Goal: Information Seeking & Learning: Learn about a topic

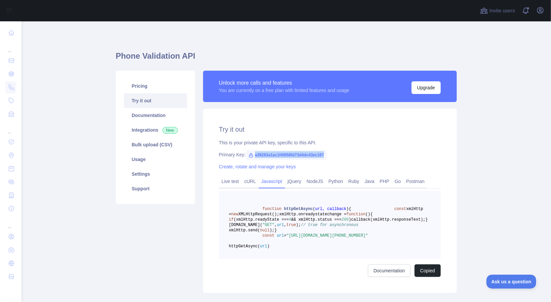
scroll to position [72, 0]
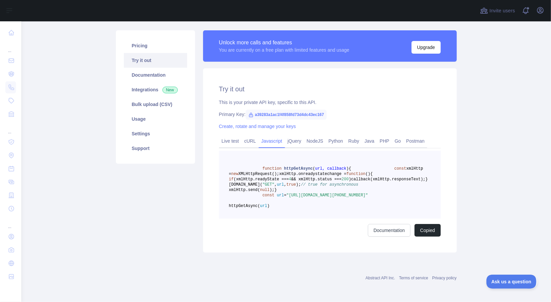
click at [169, 191] on div "Pricing Try it out Documentation Integrations New Bulk upload (CSV) Usage Setti…" at bounding box center [155, 141] width 87 height 222
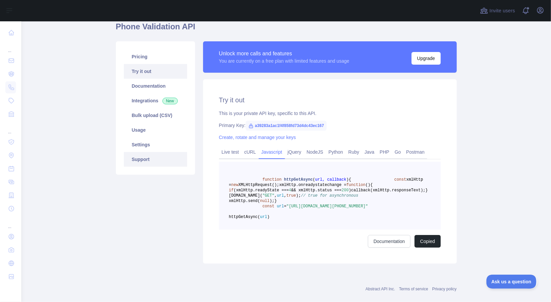
scroll to position [0, 0]
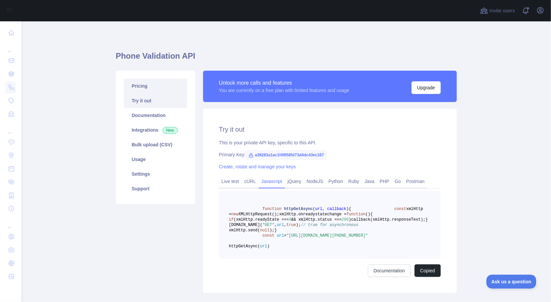
click at [140, 86] on link "Pricing" at bounding box center [155, 86] width 63 height 15
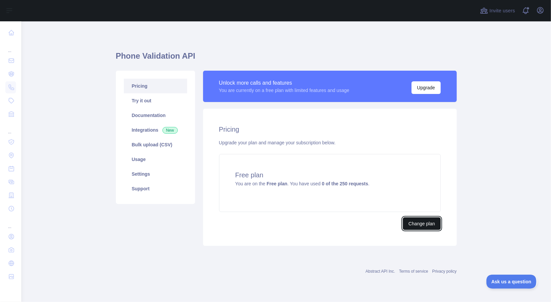
click at [414, 224] on button "Change plan" at bounding box center [422, 223] width 38 height 13
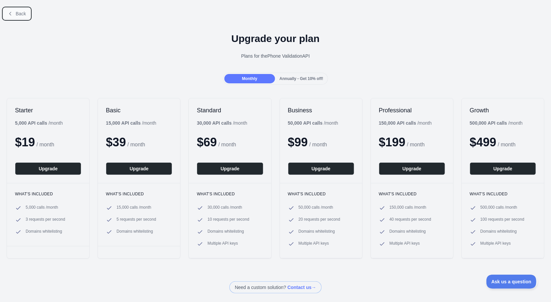
click at [16, 14] on span "Back" at bounding box center [21, 13] width 10 height 5
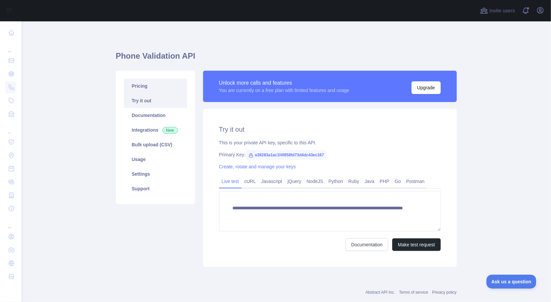
click at [138, 86] on link "Pricing" at bounding box center [155, 86] width 63 height 15
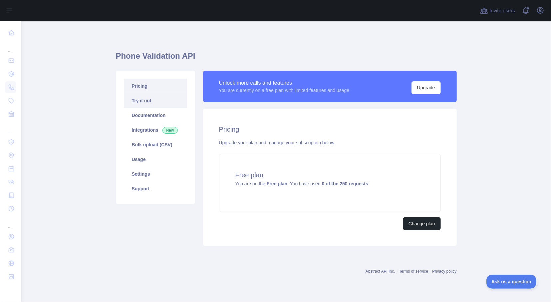
click at [143, 102] on link "Try it out" at bounding box center [155, 100] width 63 height 15
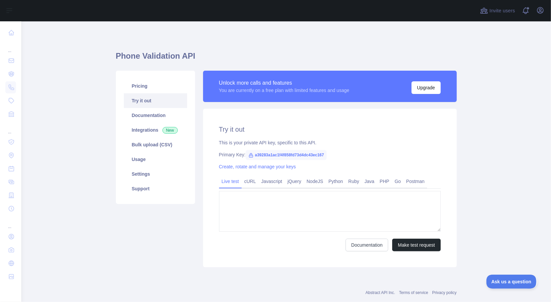
type textarea "**********"
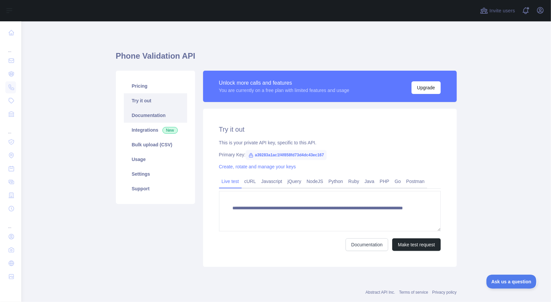
click at [137, 115] on link "Documentation" at bounding box center [155, 115] width 63 height 15
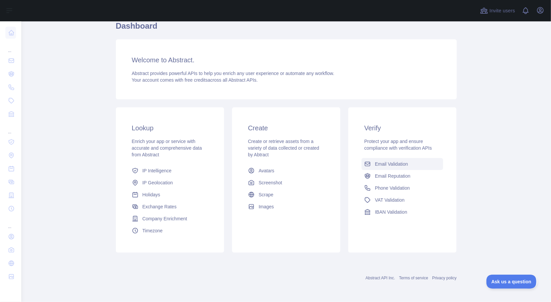
click at [387, 165] on span "Email Validation" at bounding box center [391, 164] width 33 height 7
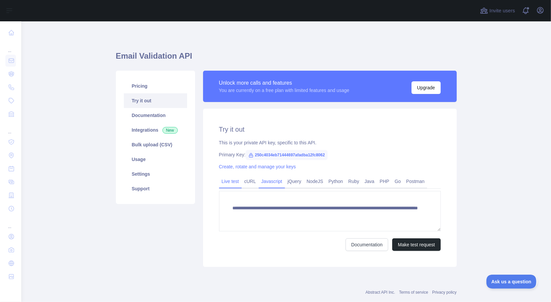
click at [266, 181] on link "Javascript" at bounding box center [272, 181] width 26 height 11
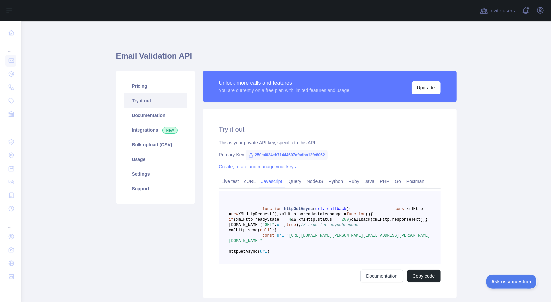
click at [485, 177] on main "Email Validation API Pricing Try it out Documentation Integrations New Bulk upl…" at bounding box center [286, 161] width 530 height 281
drag, startPoint x: 254, startPoint y: 154, endPoint x: 325, endPoint y: 155, distance: 70.6
click at [325, 155] on span "250c4034eb71444697afadba12fc8062" at bounding box center [287, 155] width 82 height 10
copy span "250c4034eb71444697afadba12fc8062"
click at [488, 169] on main "Email Validation API Pricing Try it out Documentation Integrations New Bulk upl…" at bounding box center [286, 161] width 530 height 281
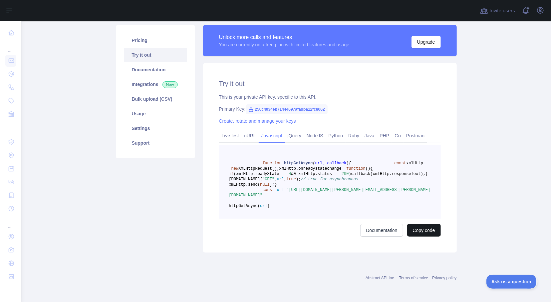
scroll to position [72, 0]
click at [419, 230] on button "Copy code" at bounding box center [424, 230] width 34 height 13
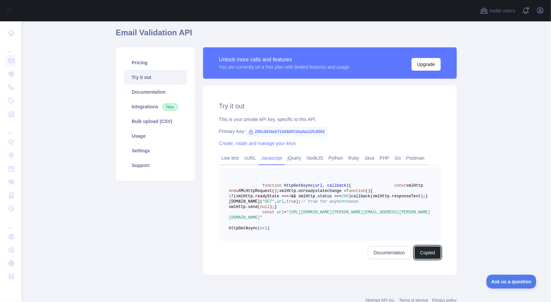
scroll to position [0, 0]
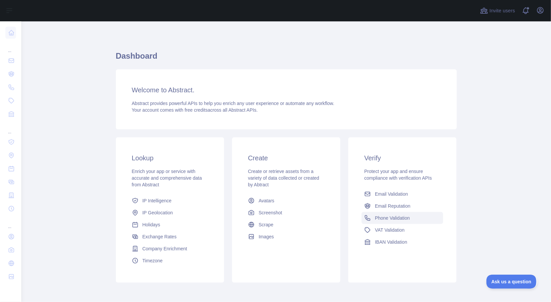
click at [391, 217] on span "Phone Validation" at bounding box center [392, 218] width 35 height 7
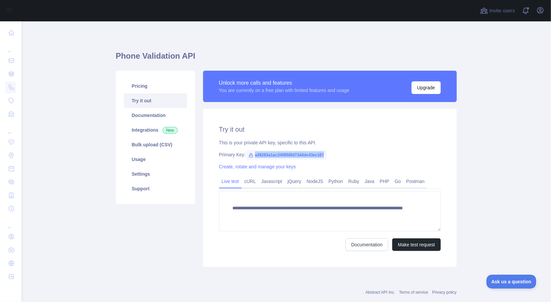
drag, startPoint x: 254, startPoint y: 156, endPoint x: 327, endPoint y: 157, distance: 72.3
click at [327, 157] on div "Primary Key: a39283a1ac1f4f858fd73d4dc43ec167" at bounding box center [330, 154] width 222 height 7
copy span "a39283a1ac1f4f858fd73d4dc43ec167"
click at [515, 194] on main "**********" at bounding box center [286, 161] width 530 height 281
click at [267, 180] on link "Javascript" at bounding box center [272, 181] width 26 height 11
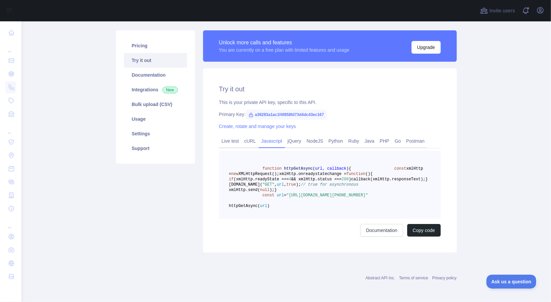
scroll to position [72, 0]
click at [426, 230] on button "Copy code" at bounding box center [424, 230] width 34 height 13
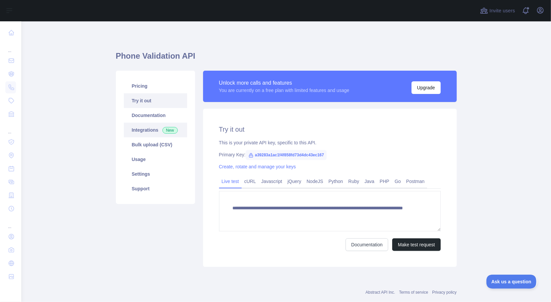
click at [137, 129] on link "Integrations New" at bounding box center [155, 130] width 63 height 15
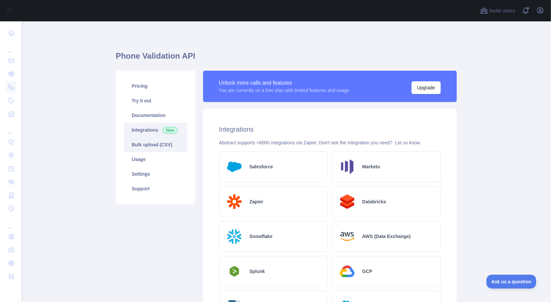
click at [148, 149] on link "Bulk upload (CSV)" at bounding box center [155, 144] width 63 height 15
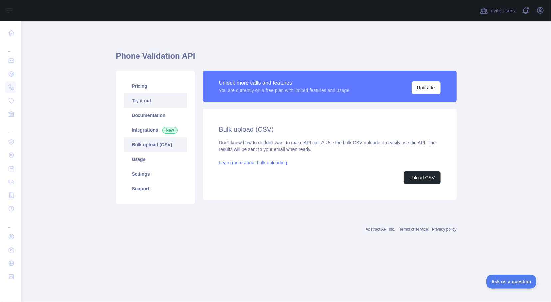
click at [158, 101] on link "Try it out" at bounding box center [155, 100] width 63 height 15
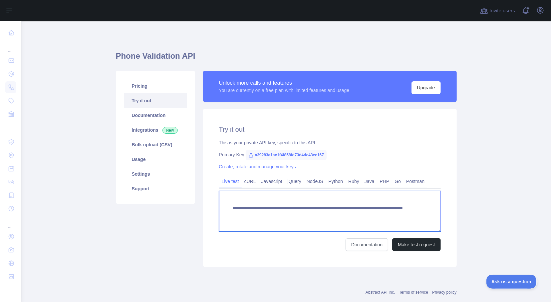
drag, startPoint x: 352, startPoint y: 216, endPoint x: 377, endPoint y: 216, distance: 25.7
click at [377, 216] on textarea "**********" at bounding box center [330, 211] width 222 height 40
type textarea "**********"
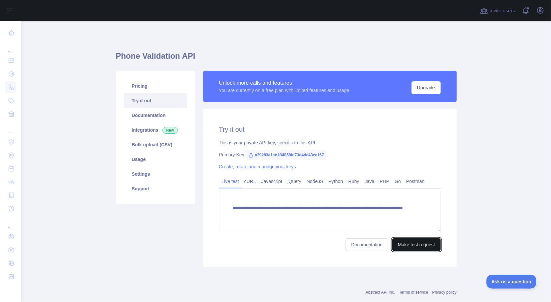
click at [407, 244] on button "Make test request" at bounding box center [416, 244] width 48 height 13
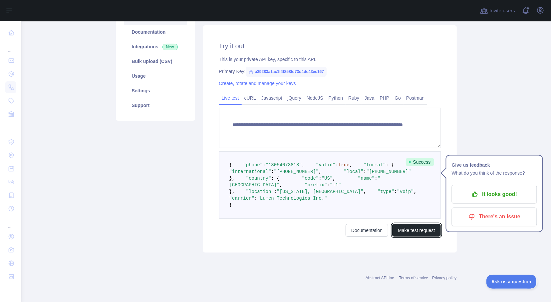
scroll to position [128, 0]
click at [397, 194] on span ""voip"" at bounding box center [405, 191] width 17 height 5
click at [163, 198] on div "Pricing Try it out Documentation Integrations New Bulk upload (CSV) Usage Setti…" at bounding box center [155, 119] width 87 height 265
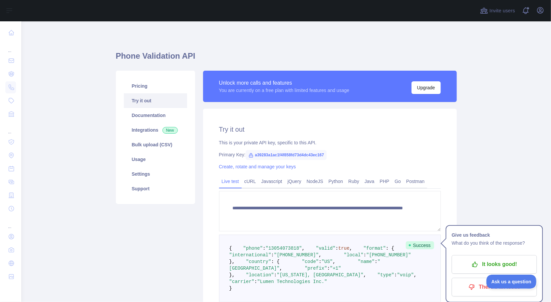
scroll to position [43, 0]
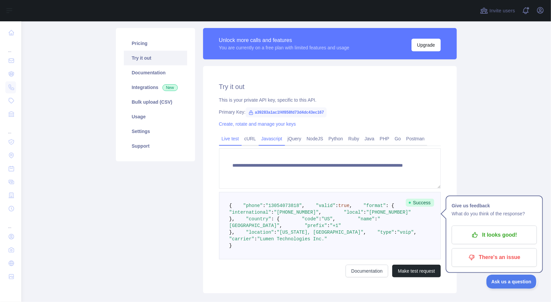
click at [270, 140] on link "Javascript" at bounding box center [272, 138] width 26 height 11
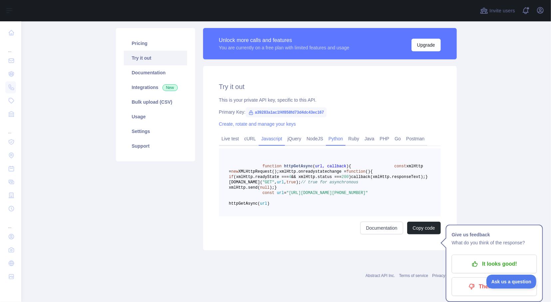
click at [330, 140] on link "Python" at bounding box center [336, 138] width 20 height 11
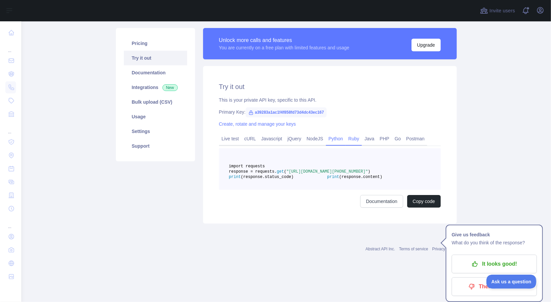
click at [348, 143] on link "Ruby" at bounding box center [354, 138] width 16 height 11
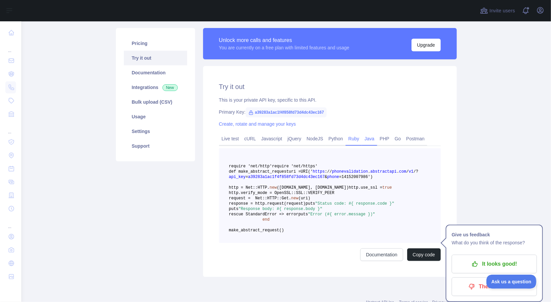
click at [364, 140] on link "Java" at bounding box center [369, 138] width 15 height 11
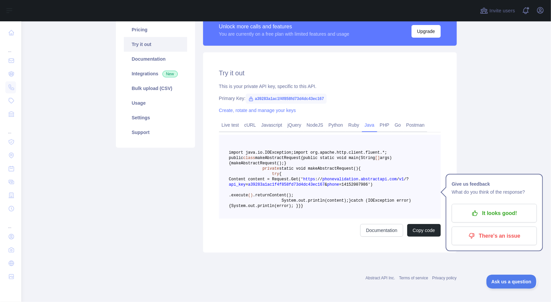
scroll to position [85, 0]
click at [330, 120] on link "Python" at bounding box center [336, 125] width 20 height 11
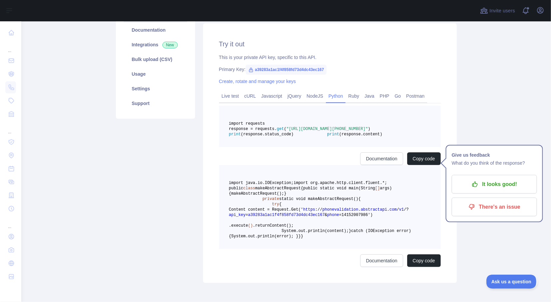
scroll to position [29, 0]
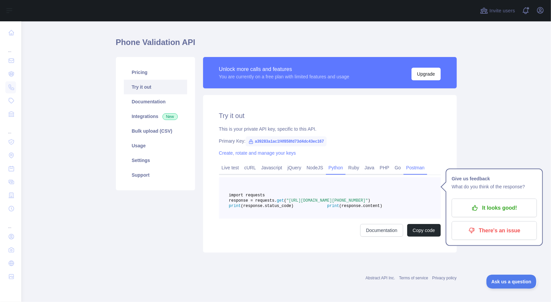
click at [409, 162] on link "Postman" at bounding box center [416, 167] width 24 height 11
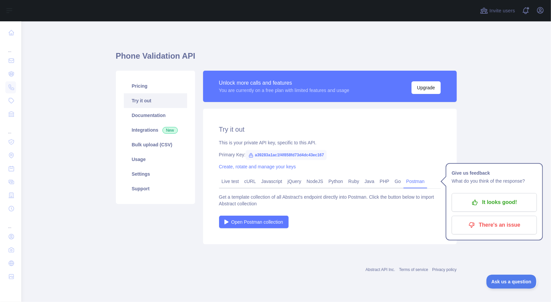
scroll to position [0, 0]
click at [392, 182] on link "Go" at bounding box center [398, 181] width 12 height 11
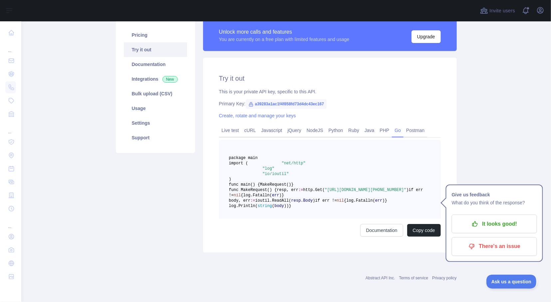
scroll to position [43, 0]
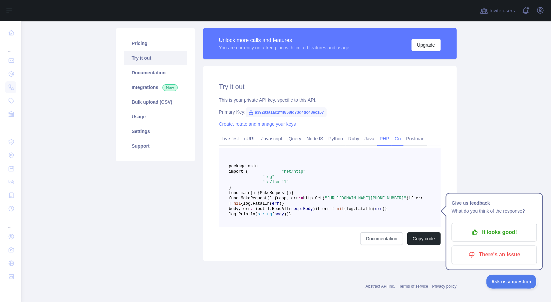
click at [377, 140] on link "PHP" at bounding box center [384, 138] width 15 height 11
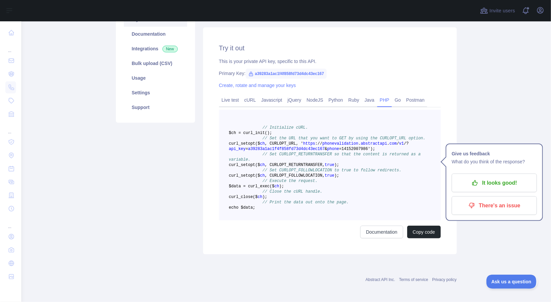
scroll to position [85, 0]
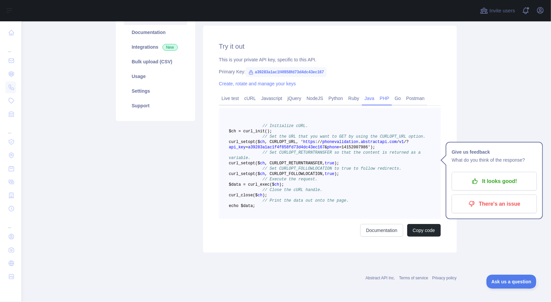
click at [363, 95] on link "Java" at bounding box center [369, 98] width 15 height 11
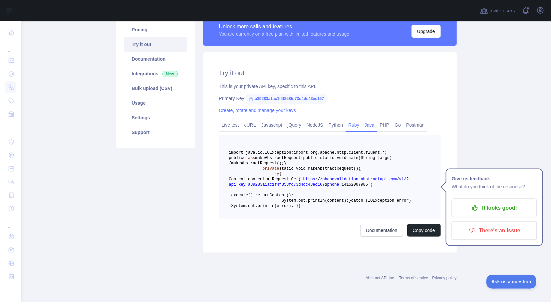
click at [350, 120] on link "Ruby" at bounding box center [354, 125] width 16 height 11
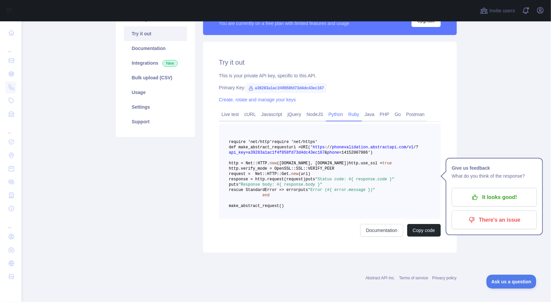
click at [331, 109] on link "Python" at bounding box center [336, 114] width 20 height 11
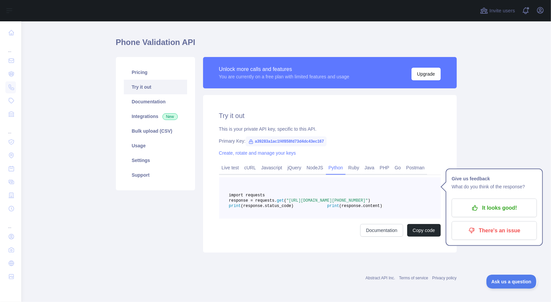
scroll to position [29, 0]
click at [312, 162] on link "NodeJS" at bounding box center [315, 167] width 22 height 11
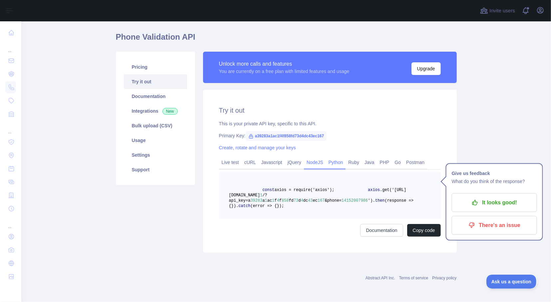
click at [335, 157] on link "Python" at bounding box center [336, 162] width 20 height 11
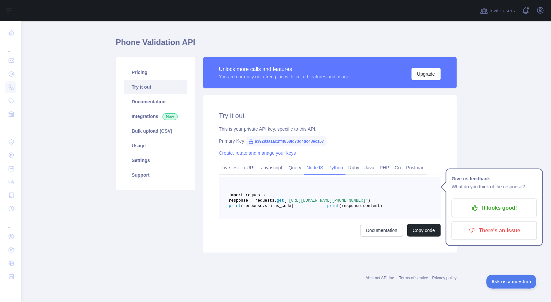
click at [312, 162] on link "NodeJS" at bounding box center [315, 167] width 22 height 11
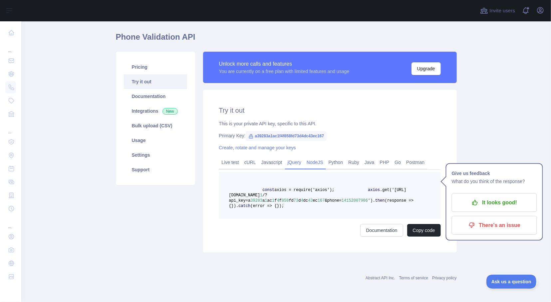
click at [291, 157] on link "jQuery" at bounding box center [294, 162] width 19 height 11
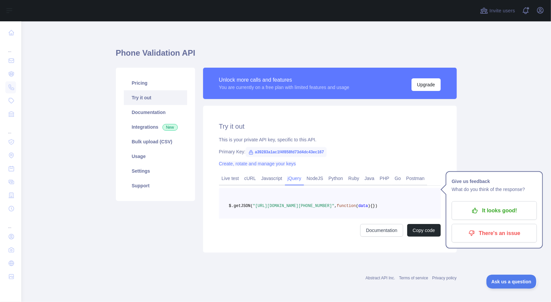
scroll to position [13, 0]
click at [264, 173] on link "Javascript" at bounding box center [272, 178] width 26 height 11
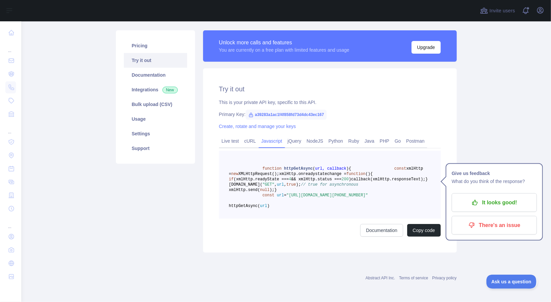
scroll to position [56, 0]
click at [251, 136] on link "cURL" at bounding box center [250, 141] width 17 height 11
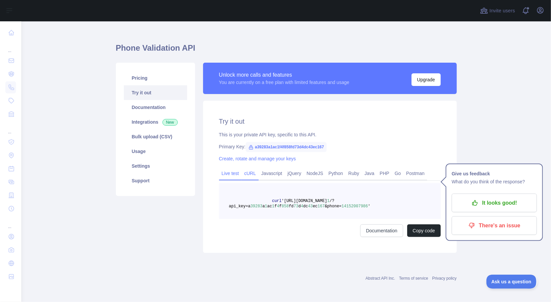
click at [230, 173] on link "Live test" at bounding box center [230, 173] width 23 height 11
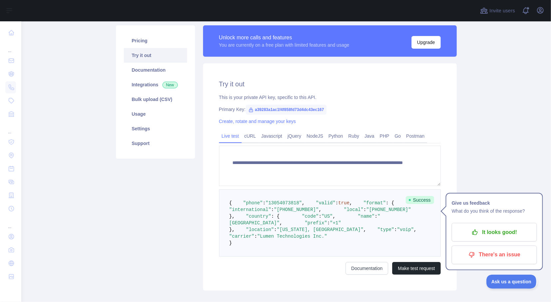
scroll to position [93, 0]
